Goal: Task Accomplishment & Management: Use online tool/utility

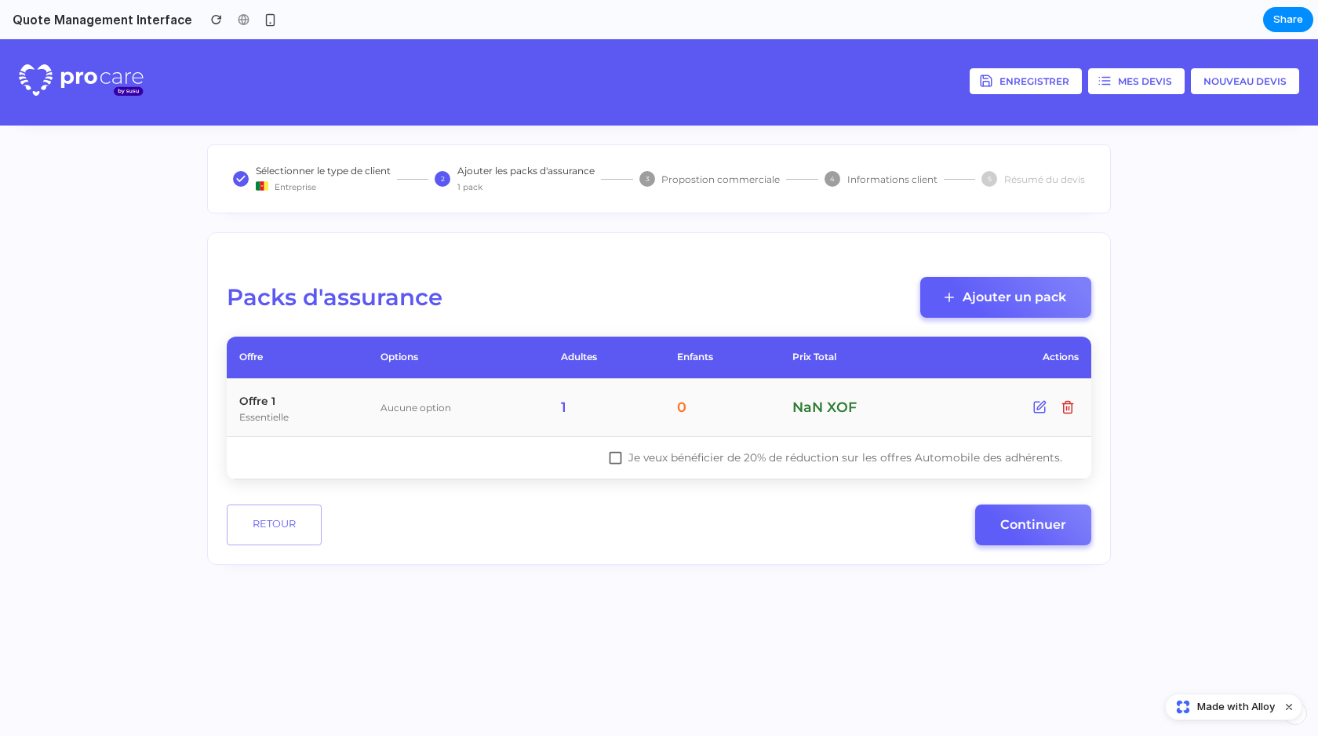
click at [1251, 701] on span "Made with Alloy" at bounding box center [1236, 707] width 78 height 16
click at [1036, 74] on button "Enregistrer" at bounding box center [1026, 81] width 112 height 26
click at [1126, 84] on button "Mes devis" at bounding box center [1136, 81] width 97 height 26
click at [1270, 98] on header "Enregistrer Mes devis Nouveau devis" at bounding box center [659, 82] width 1318 height 86
click at [1266, 89] on button "Nouveau devis" at bounding box center [1245, 81] width 108 height 26
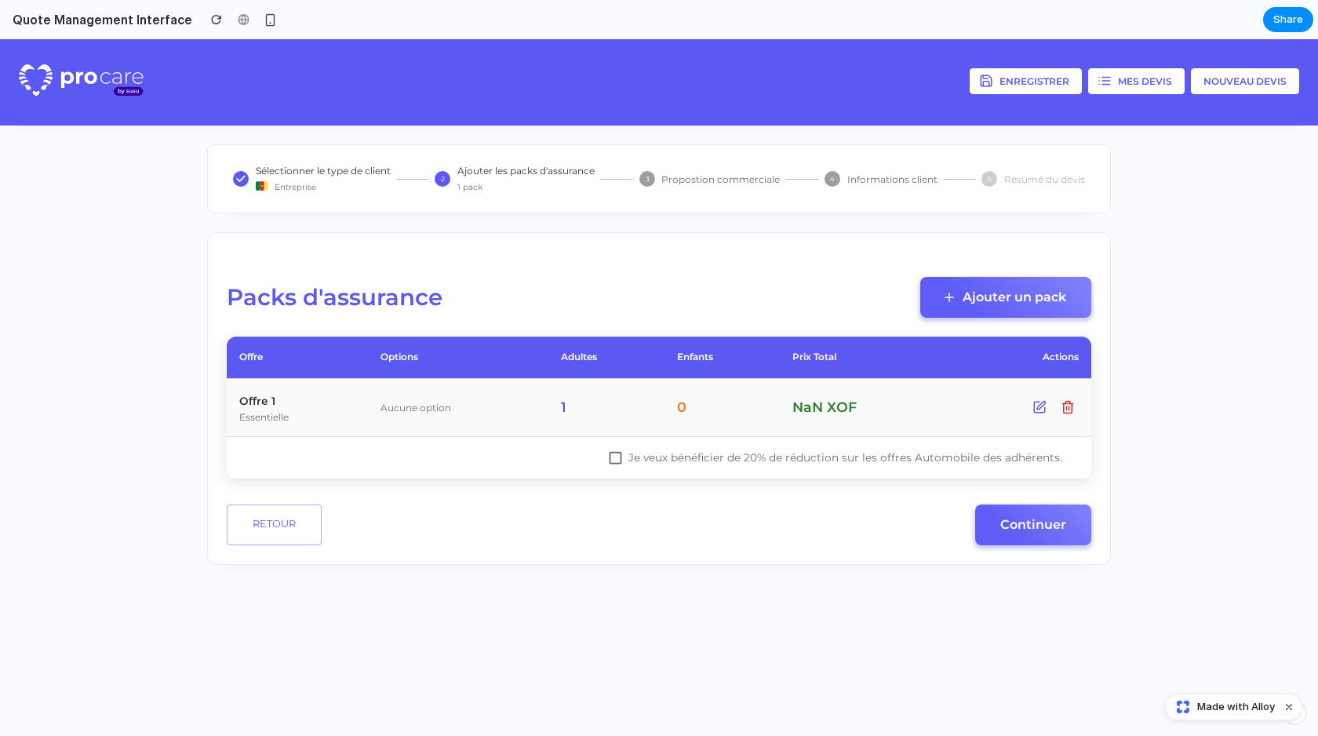
click at [1167, 97] on header "Enregistrer Mes devis Nouveau devis" at bounding box center [659, 82] width 1318 height 86
click at [1145, 71] on button "Mes devis" at bounding box center [1136, 81] width 97 height 26
click at [296, 189] on span "Entreprise" at bounding box center [296, 186] width 42 height 13
